Goal: Task Accomplishment & Management: Use online tool/utility

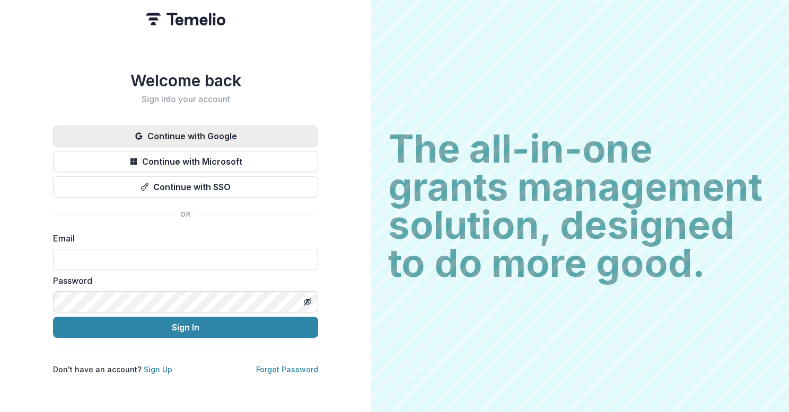
click at [187, 131] on button "Continue with Google" at bounding box center [185, 136] width 265 height 21
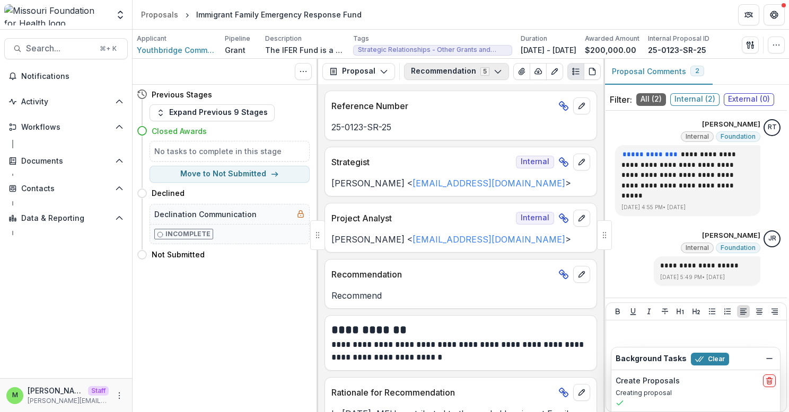
click at [452, 72] on button "Recommendation 5" at bounding box center [456, 71] width 105 height 17
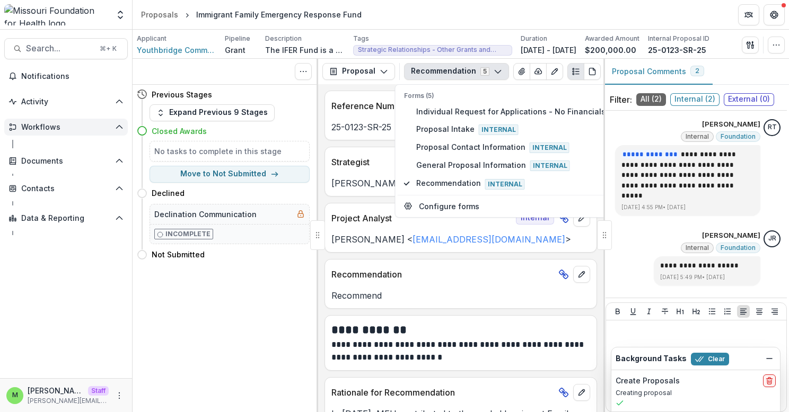
click at [118, 122] on button "Workflows" at bounding box center [65, 127] width 123 height 17
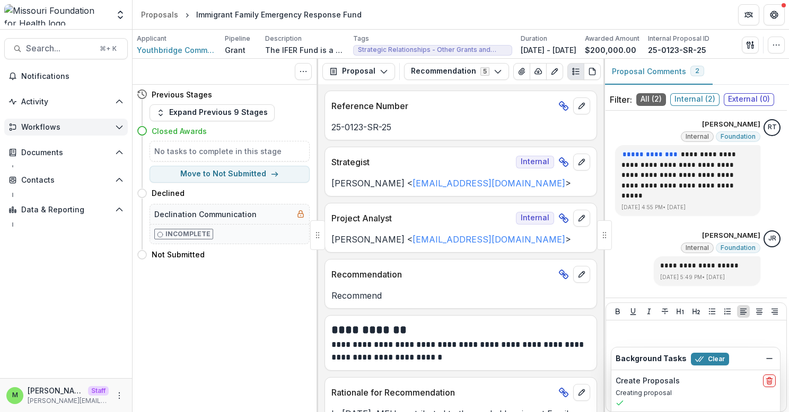
click at [114, 127] on button "Workflows" at bounding box center [65, 127] width 123 height 17
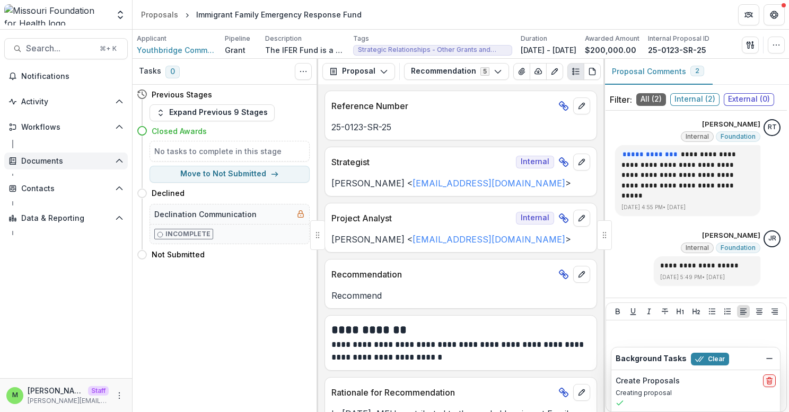
click at [110, 167] on button "Documents" at bounding box center [65, 161] width 123 height 17
click at [111, 167] on button "Documents" at bounding box center [65, 161] width 123 height 17
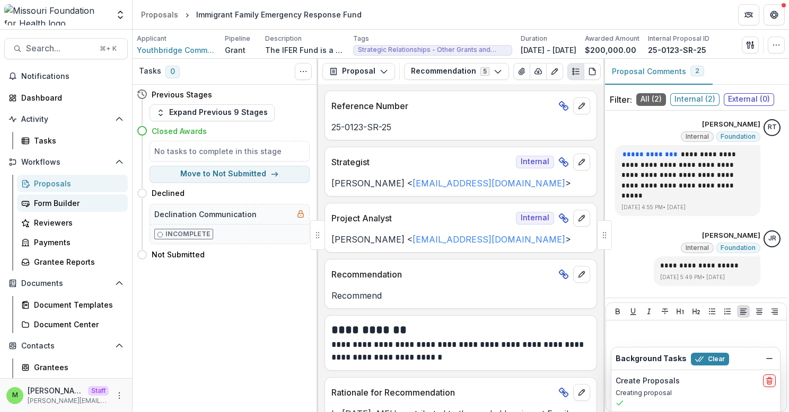
click at [66, 204] on div "Form Builder" at bounding box center [76, 203] width 85 height 11
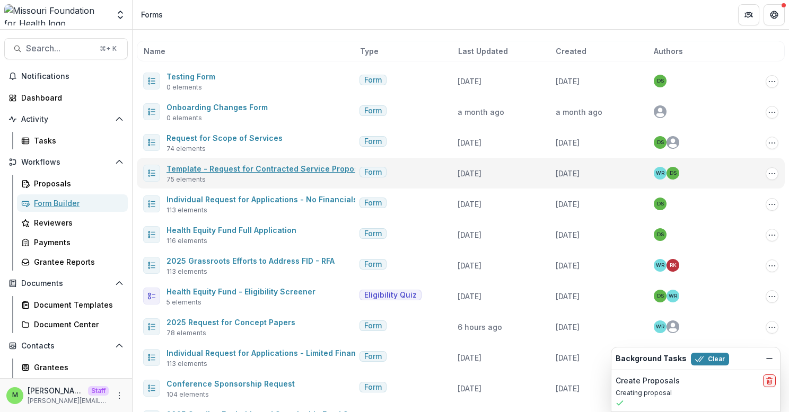
scroll to position [43, 0]
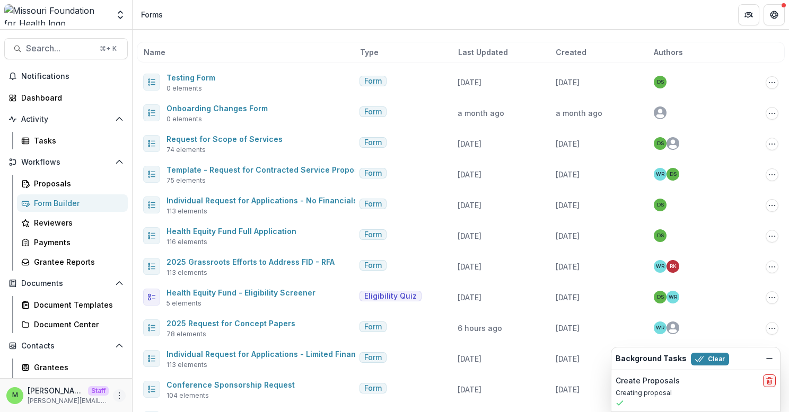
click at [119, 390] on button "More" at bounding box center [119, 396] width 13 height 13
click at [158, 392] on button "Logout" at bounding box center [185, 390] width 113 height 17
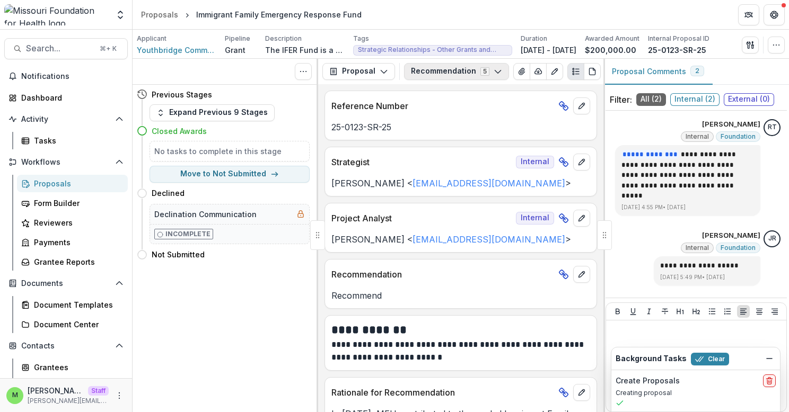
click at [451, 66] on button "Recommendation 5" at bounding box center [456, 71] width 105 height 17
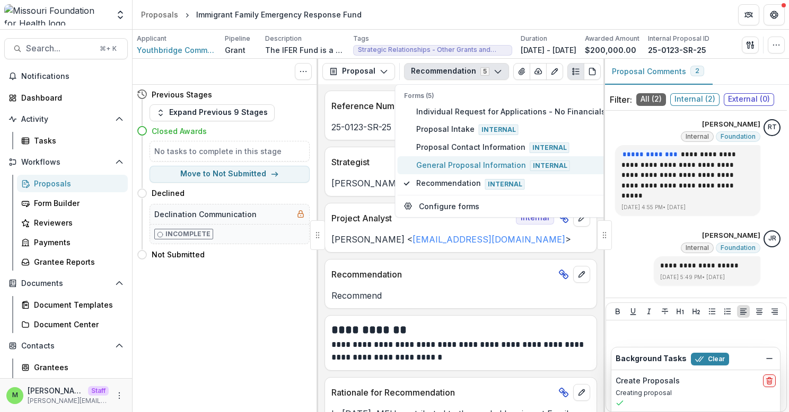
click at [436, 167] on span "General Proposal Information Internal" at bounding box center [510, 166] width 189 height 12
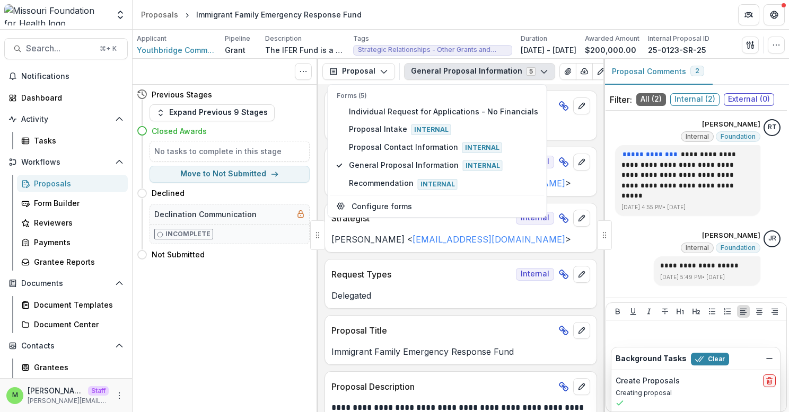
click at [314, 319] on div "Tasks 0 Show Cancelled Tasks Previous Stages Expand Previous 9 Stages Closed Aw…" at bounding box center [226, 236] width 186 height 354
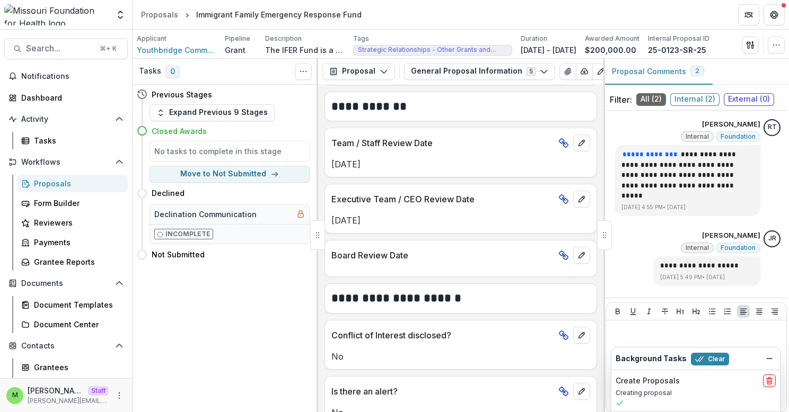
scroll to position [1506, 0]
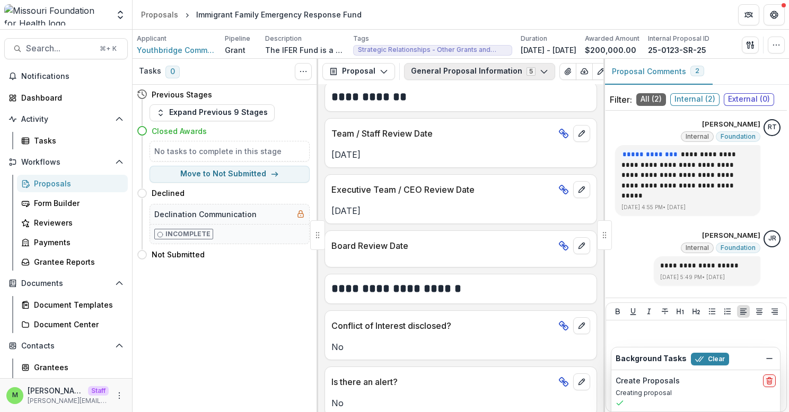
click at [428, 70] on button "General Proposal Information 5" at bounding box center [479, 71] width 151 height 17
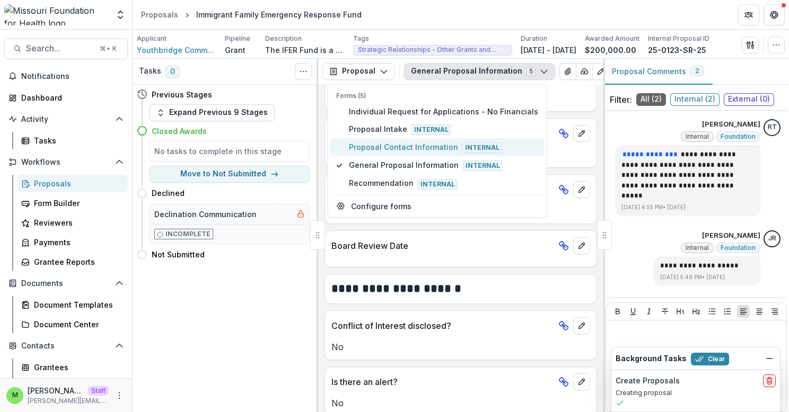
click at [414, 151] on span "Proposal Contact Information Internal" at bounding box center [443, 148] width 189 height 12
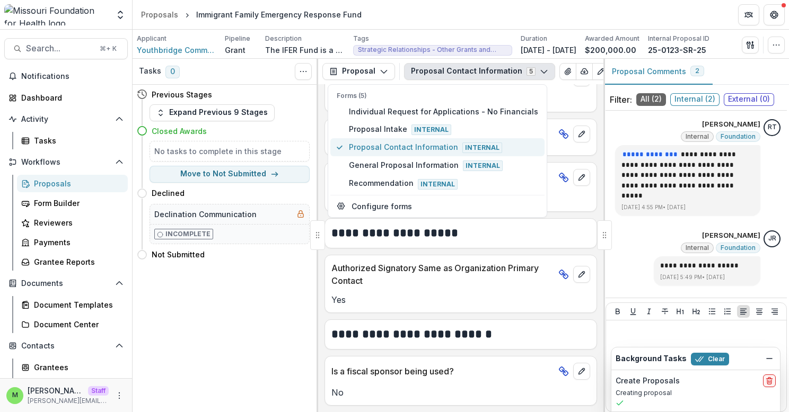
scroll to position [778, 0]
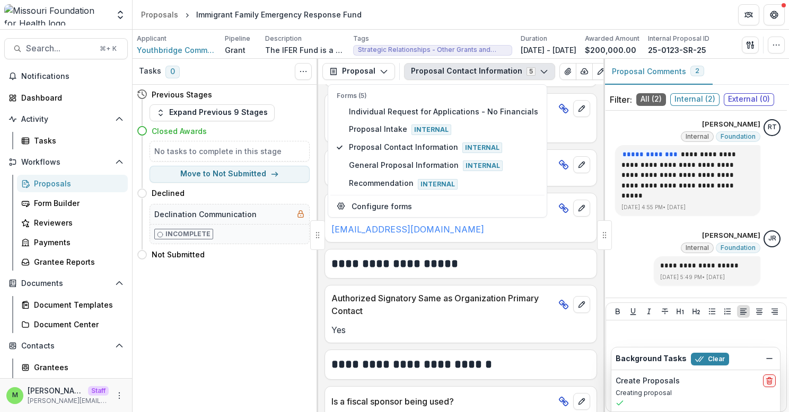
click at [333, 279] on div "**********" at bounding box center [460, 264] width 272 height 30
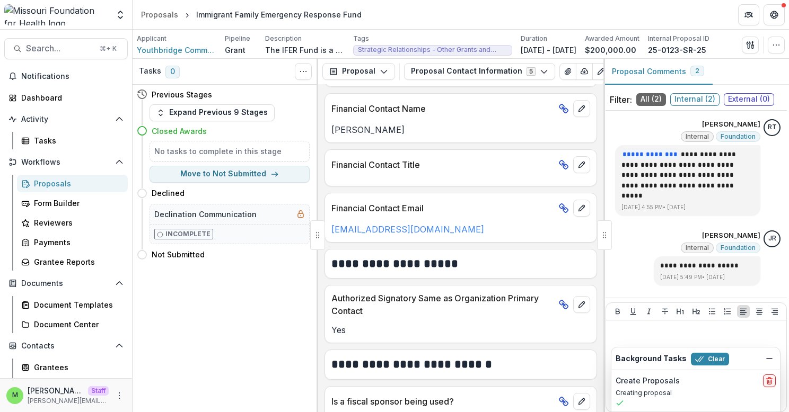
scroll to position [810, 0]
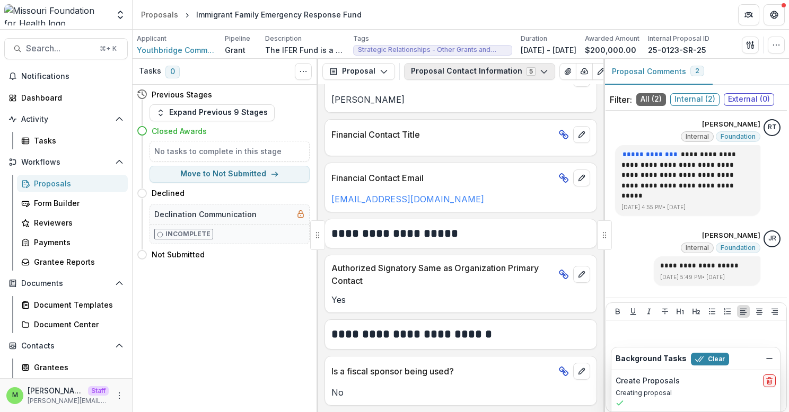
click at [443, 67] on button "Proposal Contact Information 5" at bounding box center [479, 71] width 151 height 17
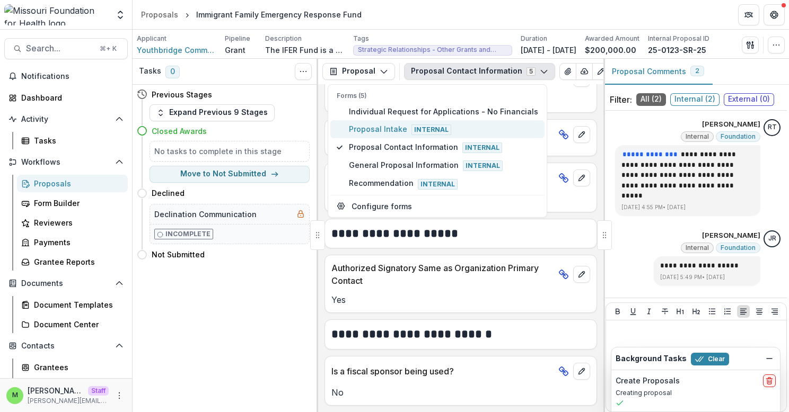
click at [407, 130] on span "Proposal Intake Internal" at bounding box center [443, 129] width 189 height 12
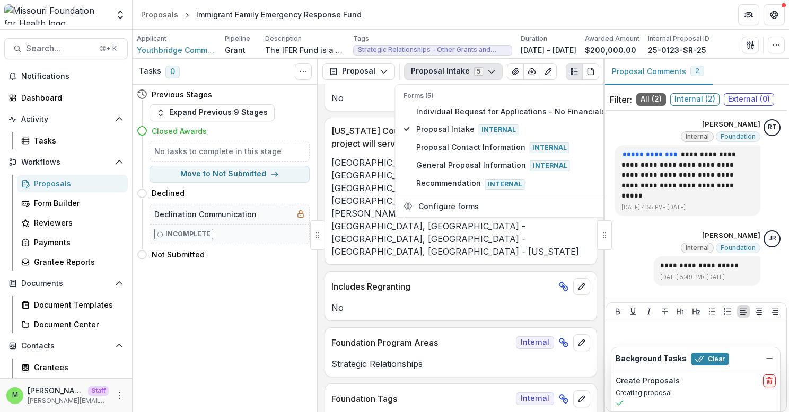
click at [329, 195] on div "[GEOGRAPHIC_DATA] - [GEOGRAPHIC_DATA], [GEOGRAPHIC_DATA] - [GEOGRAPHIC_DATA], […" at bounding box center [460, 207] width 271 height 102
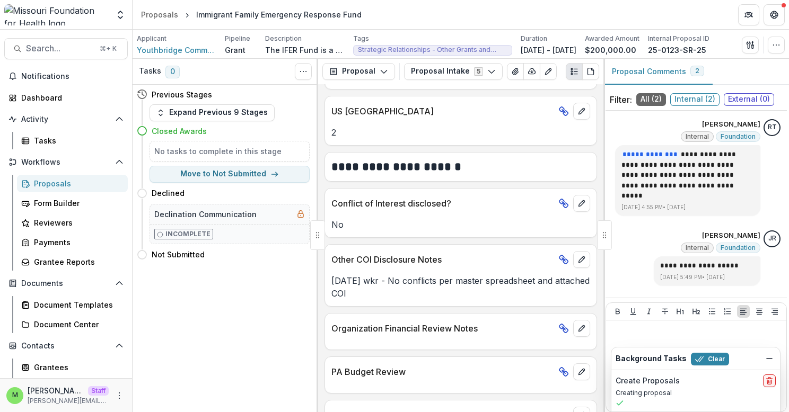
scroll to position [2438, 0]
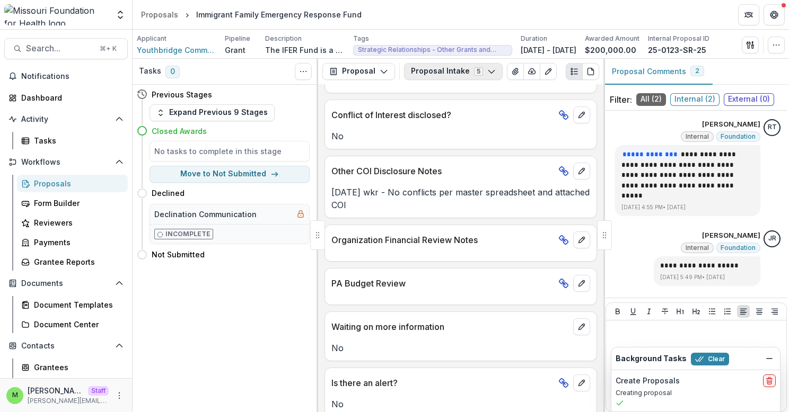
click at [422, 76] on button "Proposal Intake 5" at bounding box center [453, 71] width 99 height 17
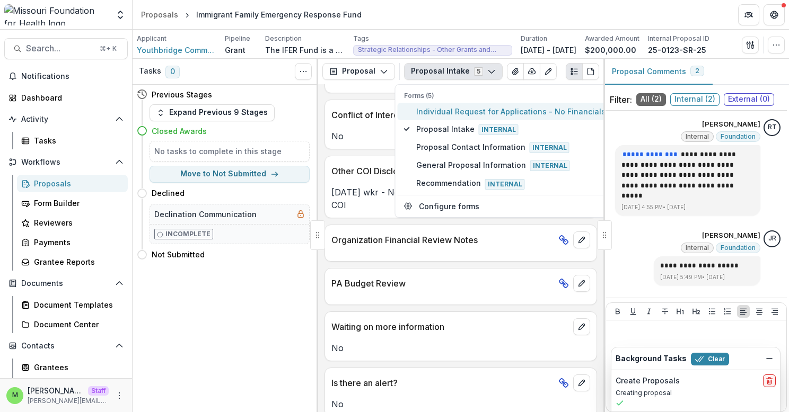
click at [415, 109] on button "Individual Request for Applications - No Financials" at bounding box center [505, 111] width 214 height 17
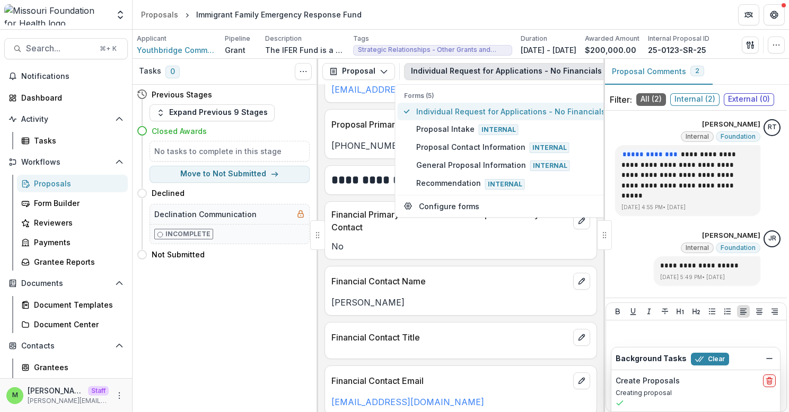
scroll to position [2598, 0]
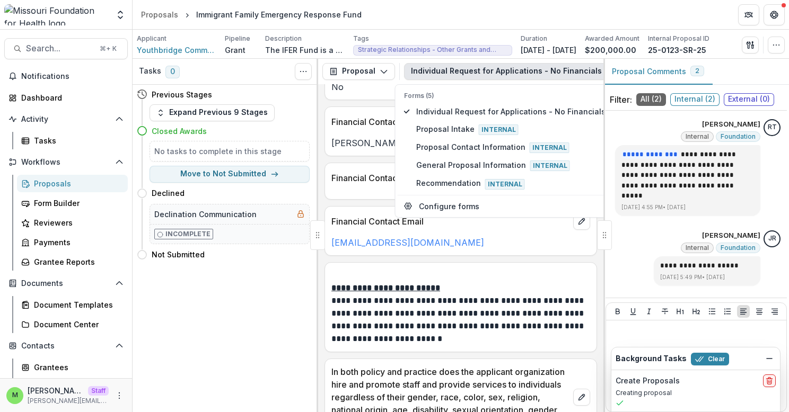
click at [329, 140] on div "[PERSON_NAME]" at bounding box center [460, 143] width 271 height 13
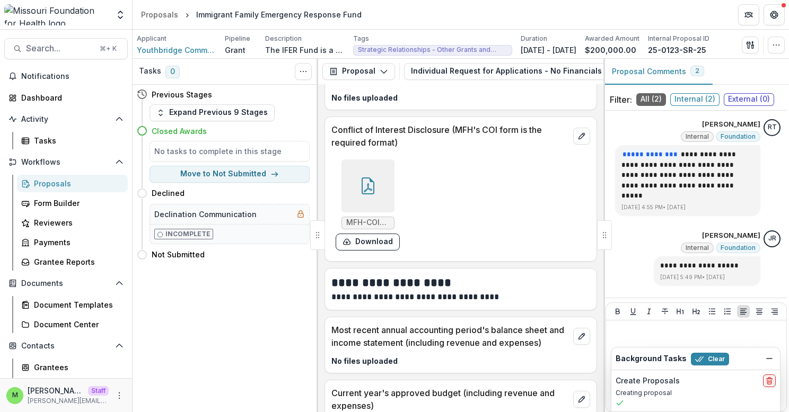
scroll to position [4508, 0]
